Goal: Information Seeking & Learning: Learn about a topic

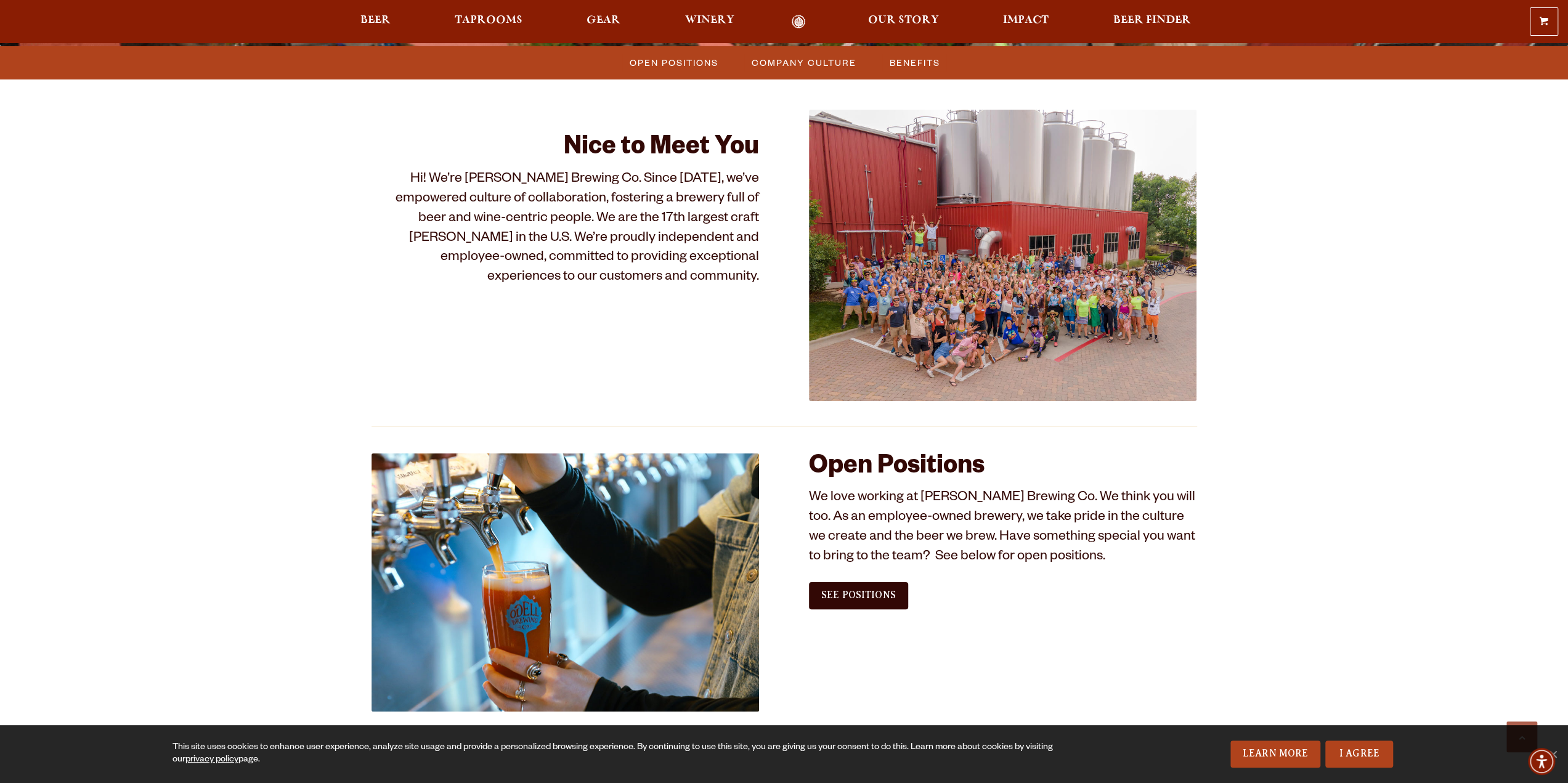
scroll to position [431, 0]
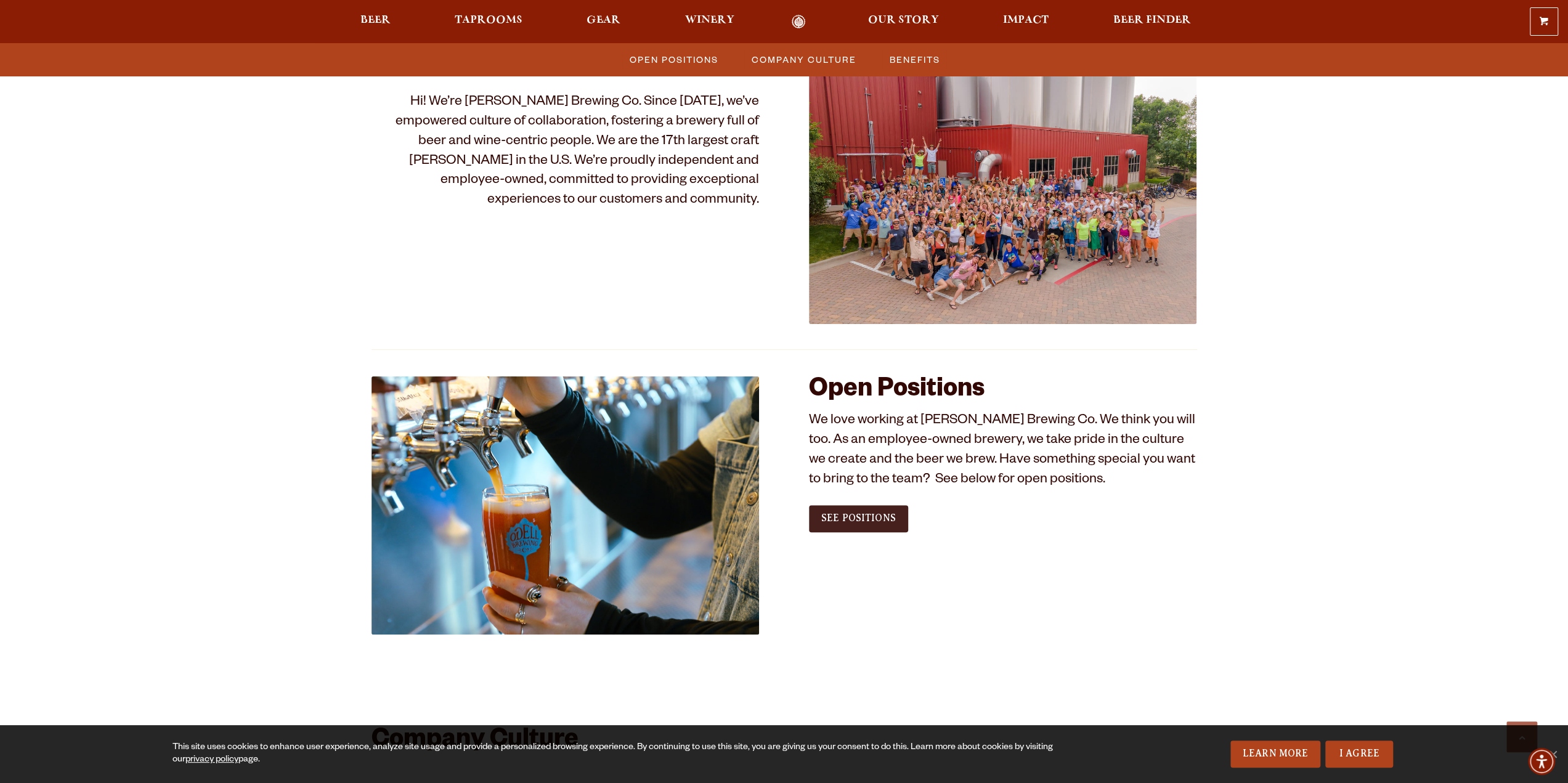
click at [875, 518] on span "See Positions" at bounding box center [859, 518] width 75 height 11
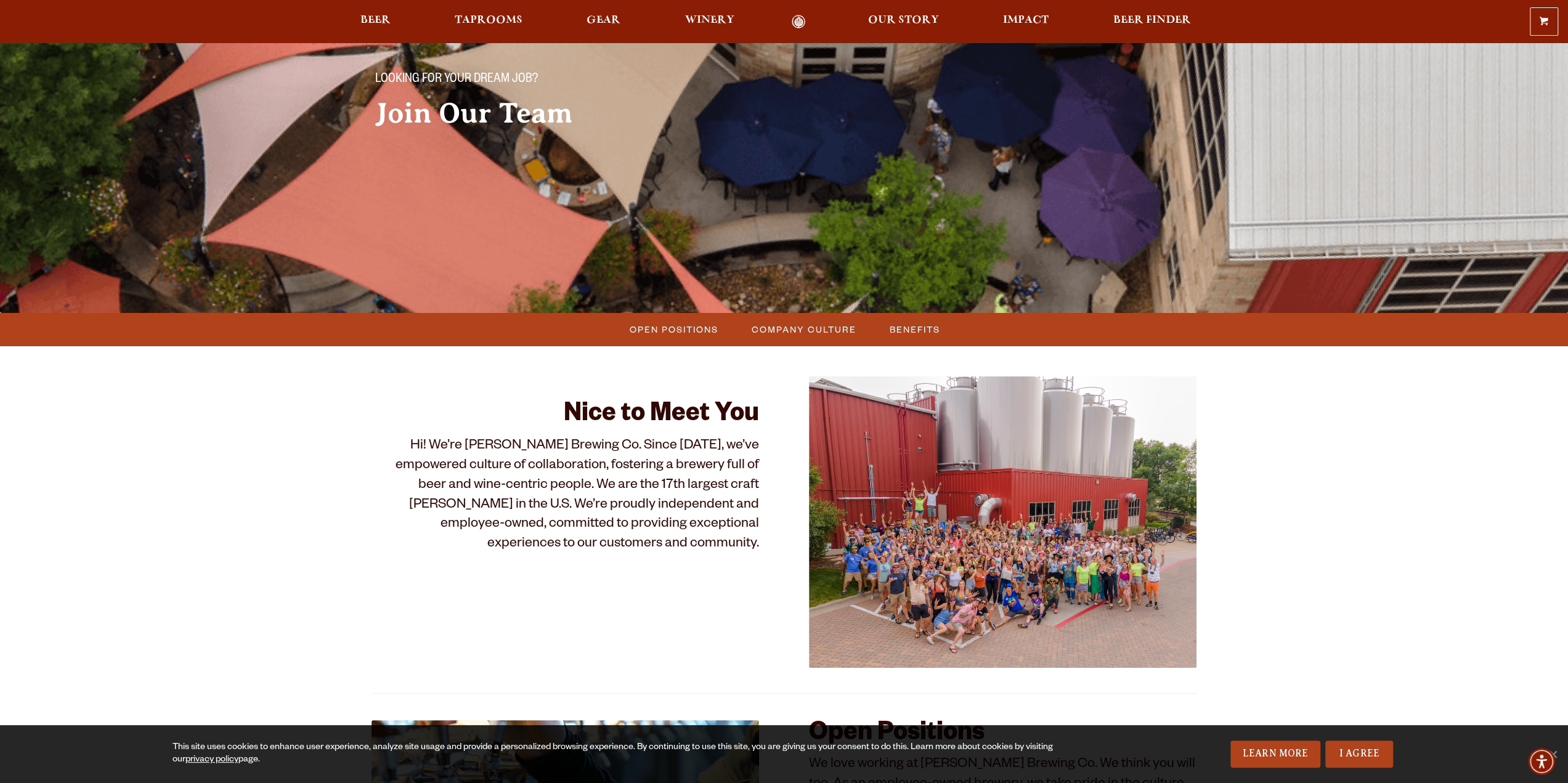
scroll to position [0, 0]
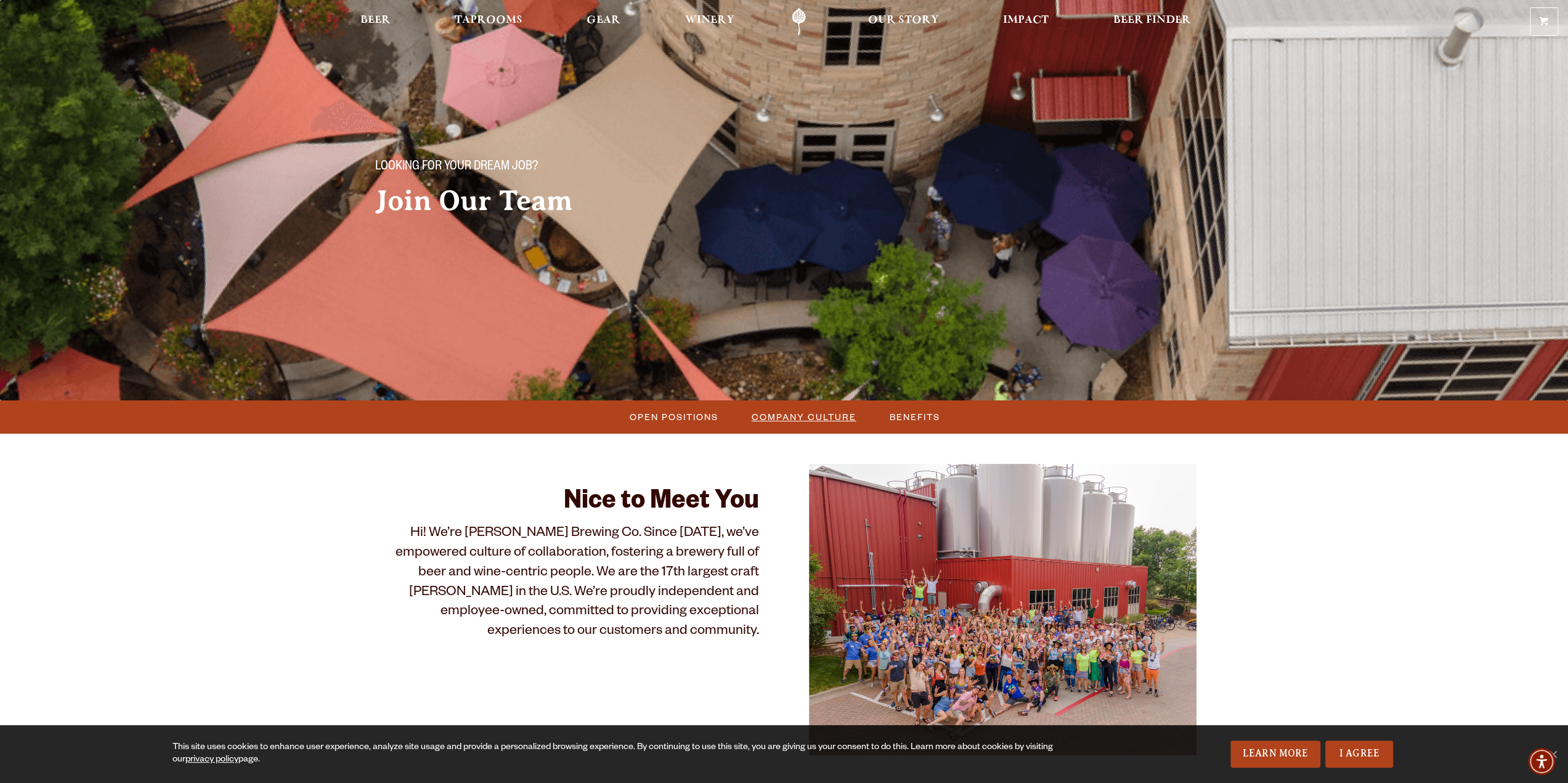
click at [800, 416] on span "Company Culture" at bounding box center [803, 416] width 105 height 18
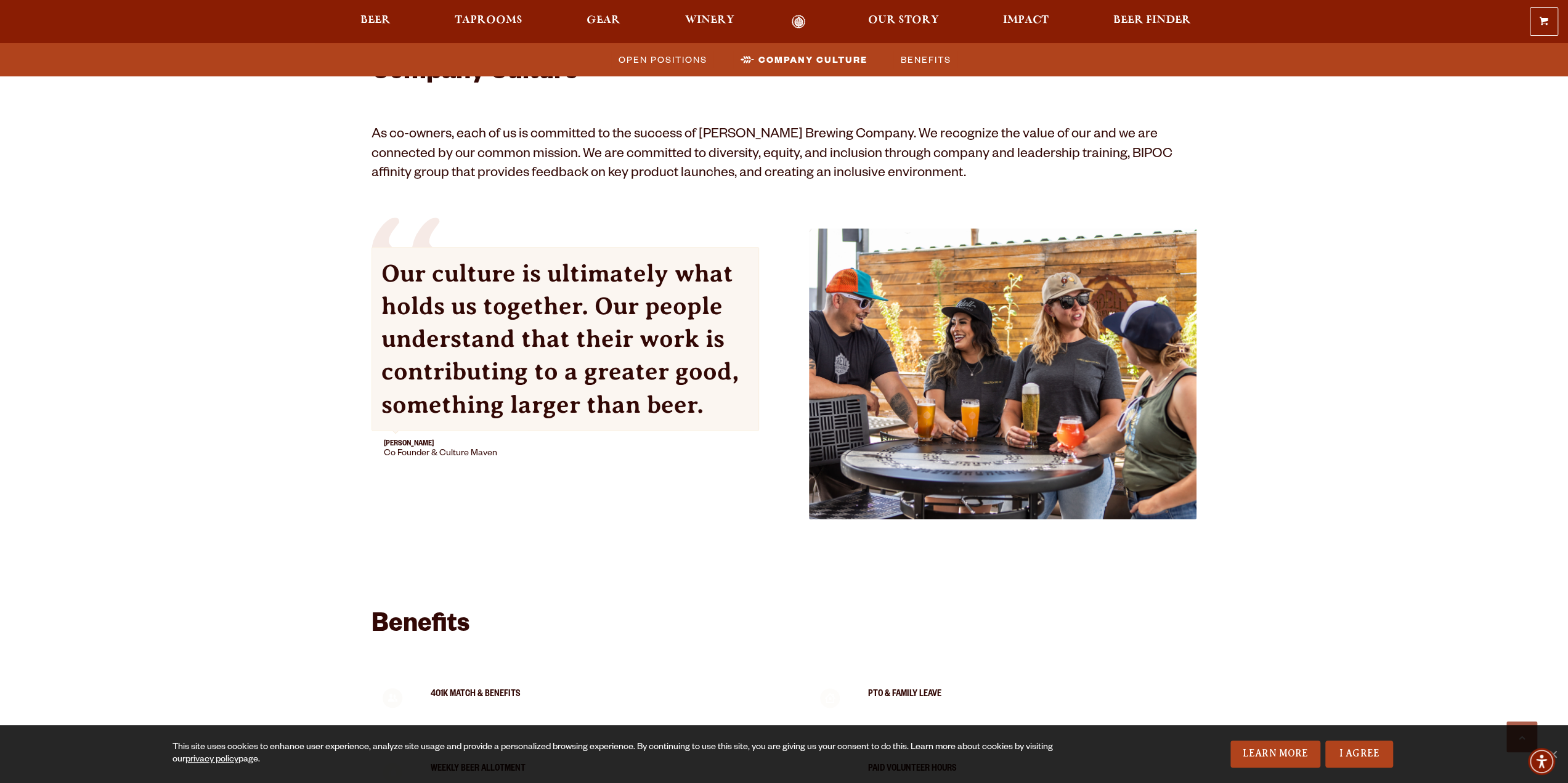
scroll to position [1100, 0]
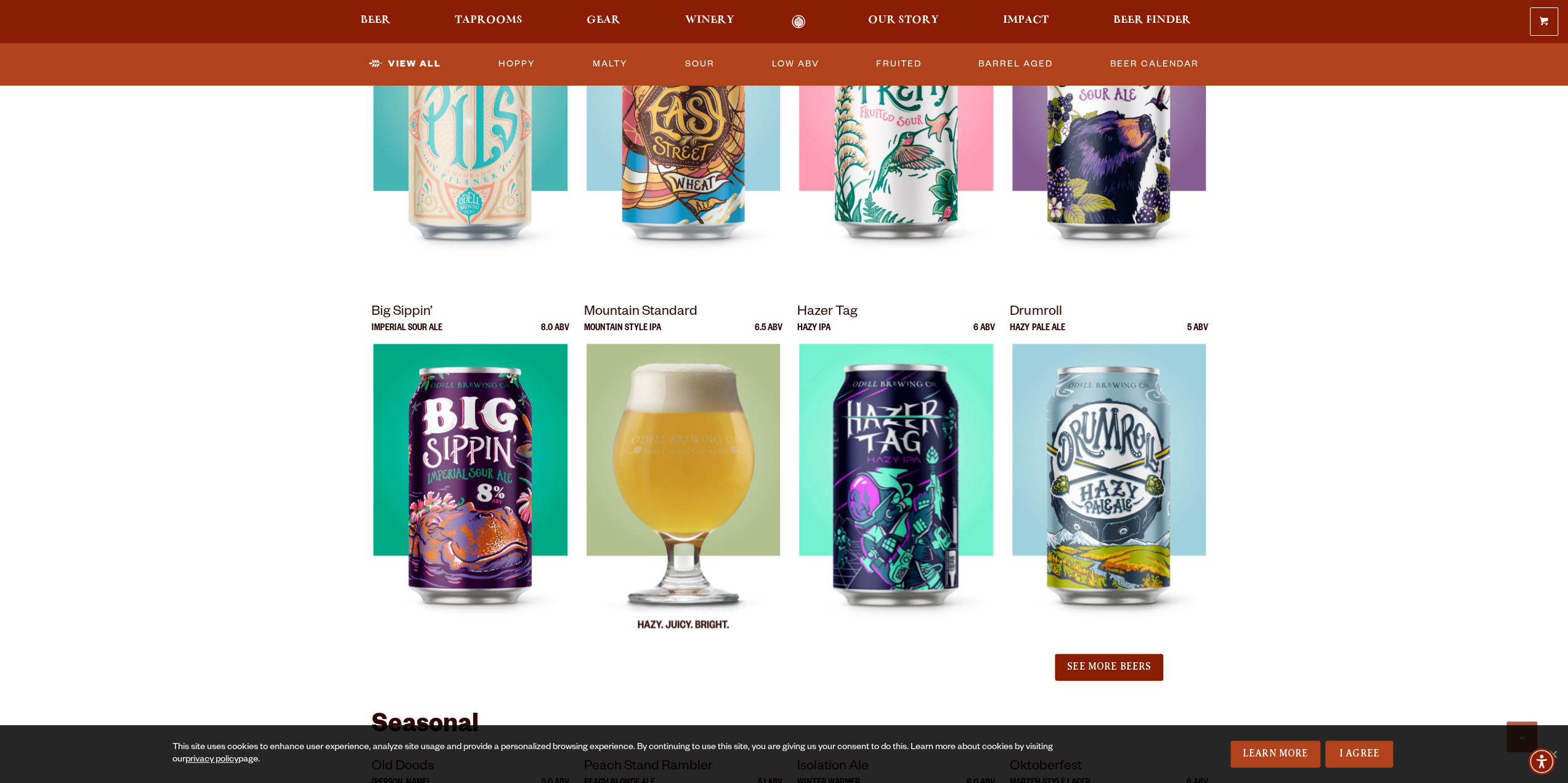
scroll to position [1047, 0]
click at [699, 458] on img at bounding box center [684, 496] width 194 height 308
